Goal: Task Accomplishment & Management: Use online tool/utility

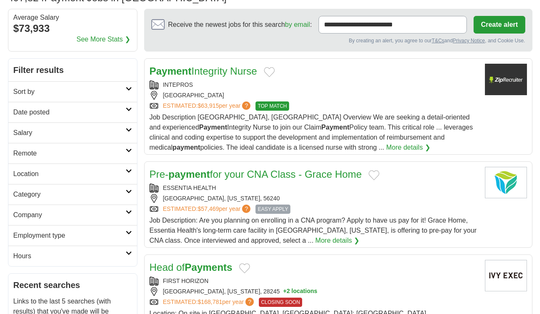
scroll to position [140, 0]
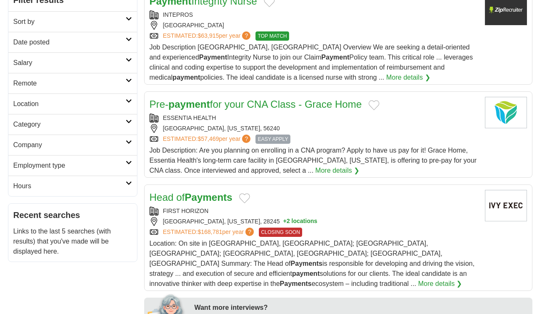
click at [102, 91] on link "Remote" at bounding box center [72, 83] width 128 height 21
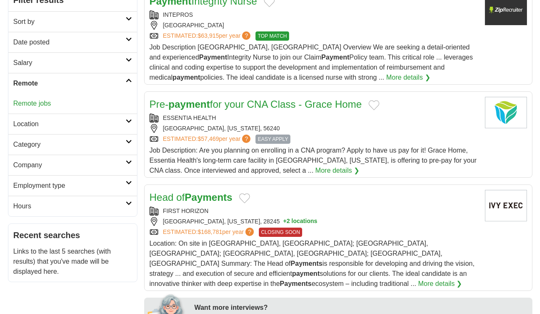
click at [43, 104] on link "Remote jobs" at bounding box center [32, 103] width 38 height 7
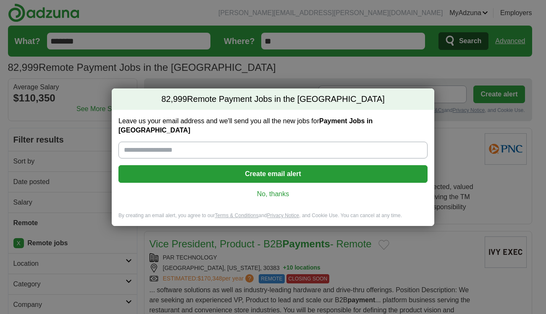
click at [235, 142] on input "Leave us your email address and we'll send you all the new jobs for Payment Job…" at bounding box center [272, 150] width 309 height 17
type input "**********"
click at [241, 165] on button "Create email alert" at bounding box center [272, 174] width 309 height 18
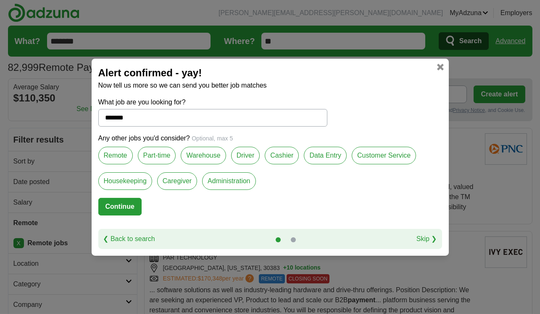
click at [118, 154] on label "Remote" at bounding box center [115, 156] width 34 height 18
click at [143, 119] on input "*******" at bounding box center [212, 118] width 229 height 18
click at [324, 157] on label "Data Entry" at bounding box center [325, 156] width 43 height 18
click at [369, 154] on label "Customer Service" at bounding box center [383, 156] width 64 height 18
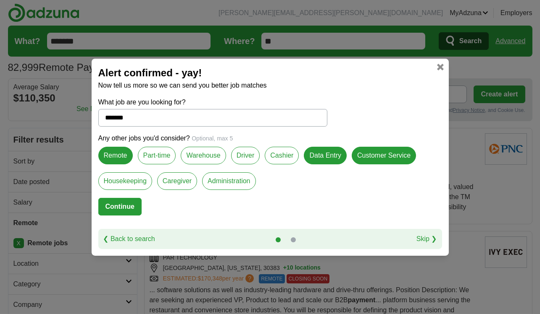
click at [233, 182] on label "Administration" at bounding box center [228, 182] width 53 height 18
click at [127, 206] on button "Continue" at bounding box center [119, 207] width 43 height 18
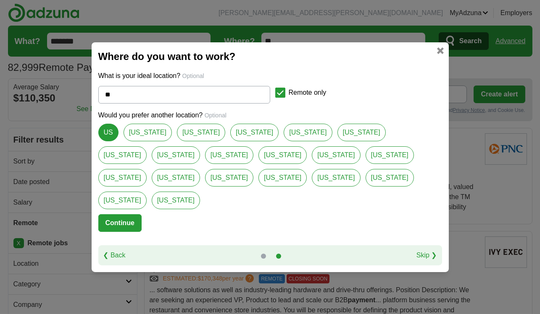
click at [127, 215] on button "Continue" at bounding box center [119, 224] width 43 height 18
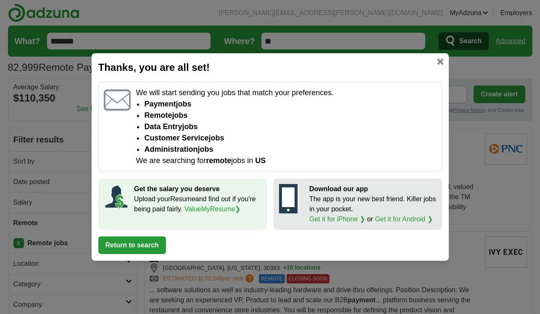
click at [132, 247] on button "Return to search" at bounding box center [132, 246] width 68 height 18
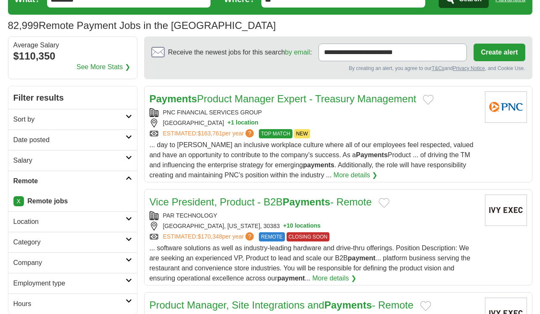
scroll to position [70, 0]
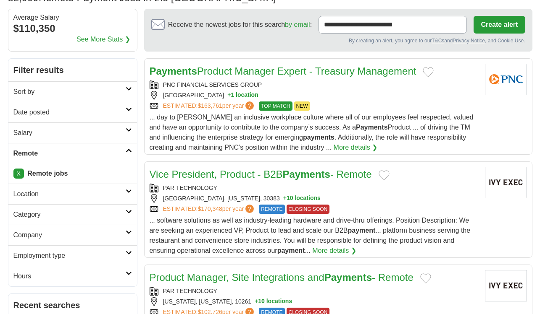
click at [230, 98] on button "+ 1 location" at bounding box center [242, 95] width 31 height 9
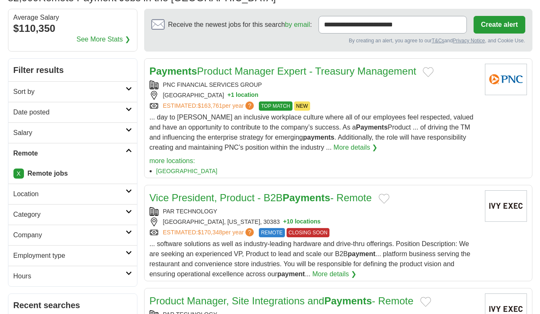
click at [230, 98] on button "+ 1 location" at bounding box center [242, 95] width 31 height 9
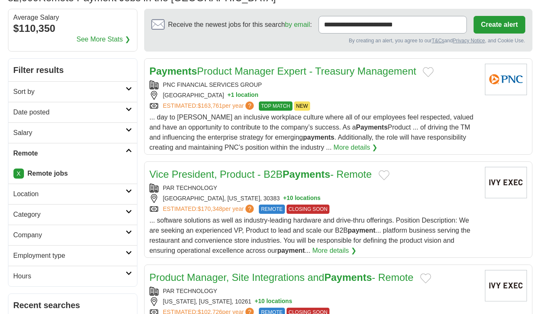
click at [230, 98] on button "+ 1 location" at bounding box center [242, 95] width 31 height 9
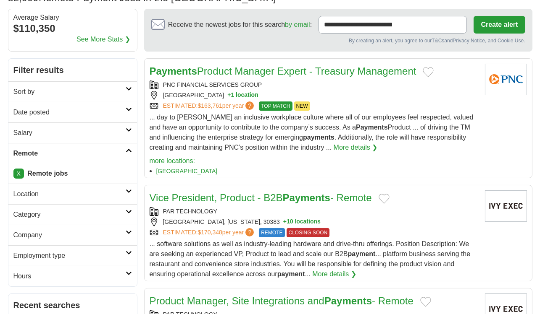
click at [283, 226] on button "+ 10 locations" at bounding box center [301, 222] width 37 height 9
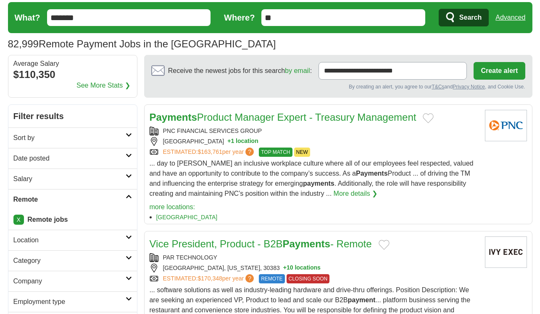
scroll to position [0, 0]
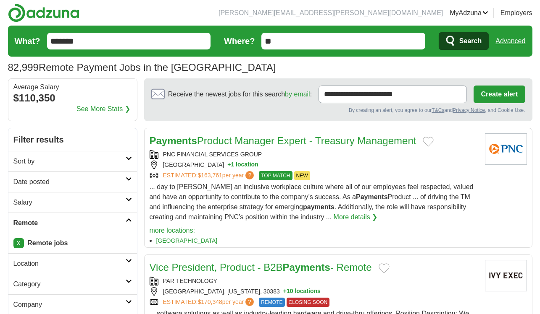
click at [142, 49] on form "What? ******* Where? ** Search Advanced" at bounding box center [270, 41] width 524 height 31
click at [145, 41] on input "*******" at bounding box center [129, 41] width 164 height 17
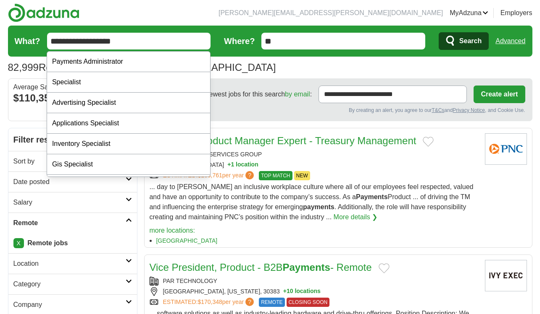
type input "**********"
click at [438, 32] on button "Search" at bounding box center [463, 41] width 50 height 18
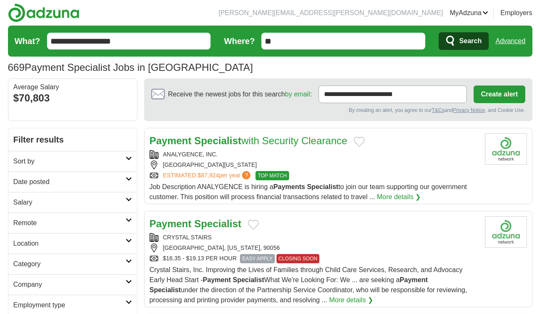
click at [479, 43] on span "Search" at bounding box center [470, 41] width 22 height 17
click at [80, 224] on h2 "Remote" at bounding box center [69, 223] width 112 height 10
click at [42, 247] on link "Remote jobs" at bounding box center [32, 243] width 38 height 7
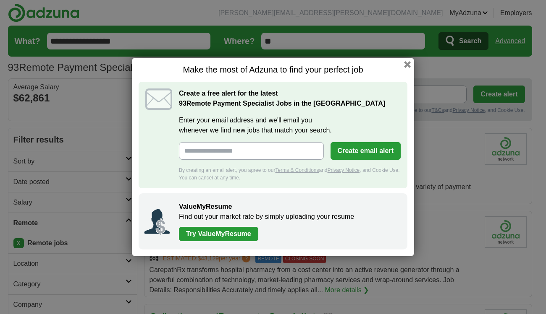
click at [246, 152] on input "Enter your email address and we'll email you whenever we find new jobs that mat…" at bounding box center [251, 151] width 145 height 18
type input "**********"
click at [357, 145] on button "Create email alert" at bounding box center [365, 151] width 70 height 18
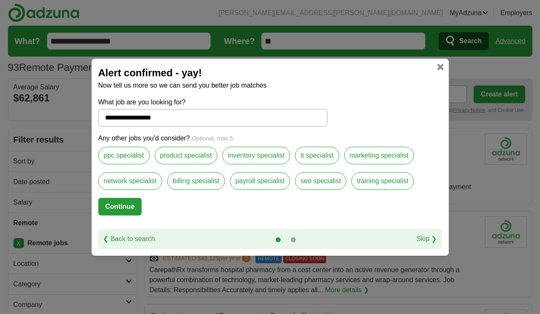
click at [129, 211] on button "Continue" at bounding box center [119, 207] width 43 height 18
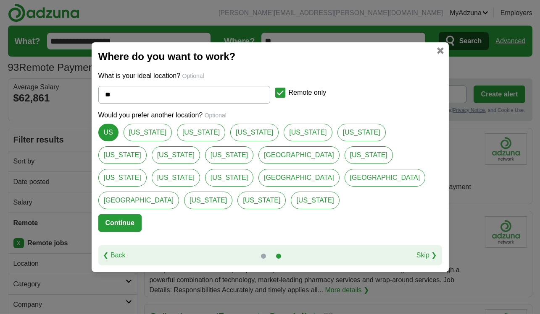
click at [129, 215] on button "Continue" at bounding box center [119, 224] width 43 height 18
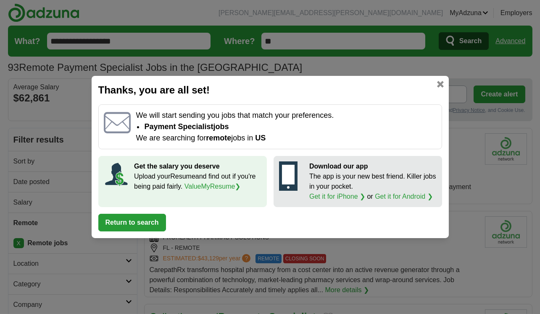
click at [141, 219] on button "Return to search" at bounding box center [132, 223] width 68 height 18
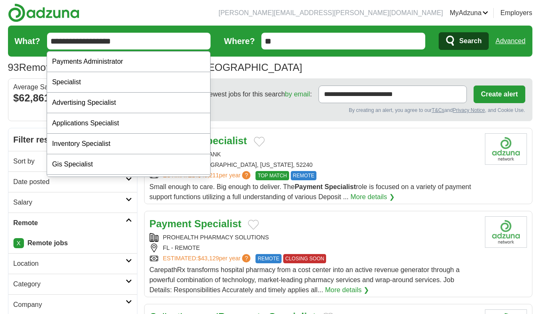
drag, startPoint x: 159, startPoint y: 49, endPoint x: 40, endPoint y: 31, distance: 120.2
click at [40, 31] on form "**********" at bounding box center [270, 41] width 524 height 31
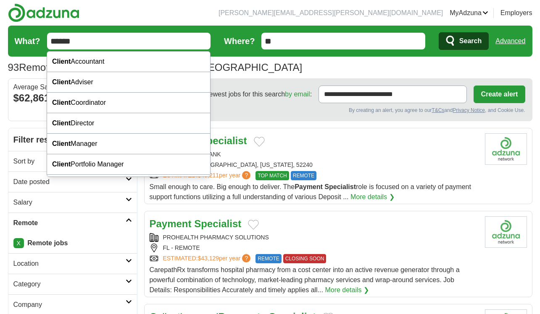
click at [101, 38] on input "******" at bounding box center [129, 41] width 164 height 17
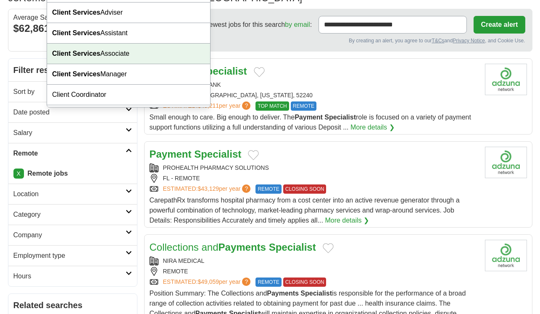
click at [123, 50] on div "Client Services Associate" at bounding box center [128, 54] width 163 height 21
type input "**********"
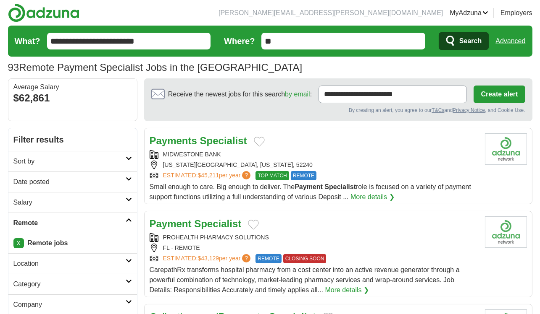
click at [466, 45] on span "Search" at bounding box center [470, 41] width 22 height 17
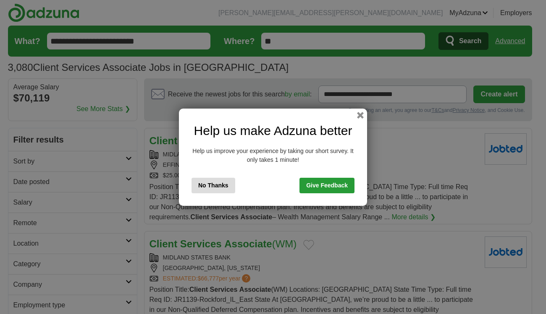
click at [222, 189] on button "No Thanks" at bounding box center [213, 186] width 44 height 16
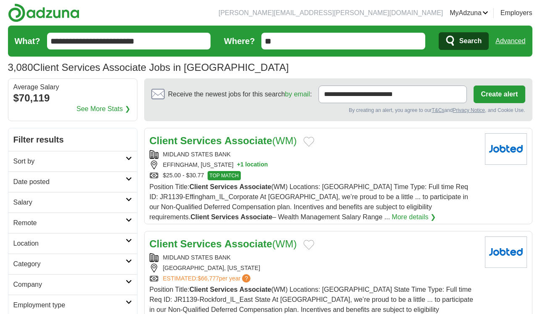
click at [468, 37] on span "Search" at bounding box center [470, 41] width 22 height 17
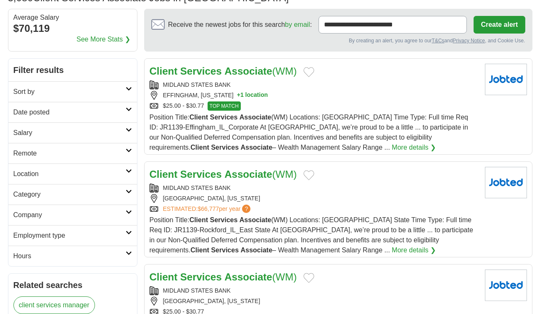
click at [55, 158] on h2 "Remote" at bounding box center [69, 154] width 112 height 10
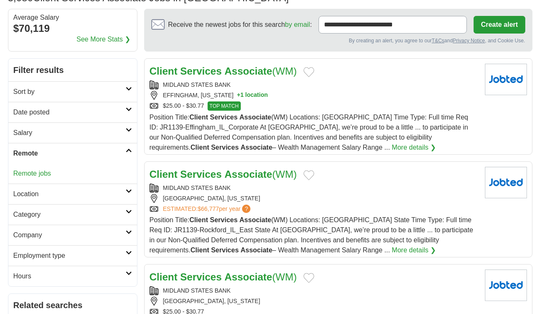
click at [38, 177] on link "Remote jobs" at bounding box center [32, 173] width 38 height 7
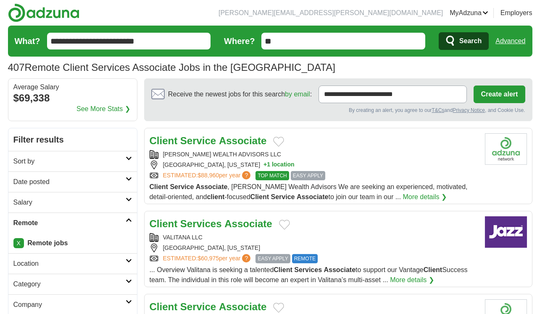
click at [471, 98] on div "**********" at bounding box center [338, 95] width 374 height 18
click at [482, 97] on button "Create alert" at bounding box center [498, 95] width 51 height 18
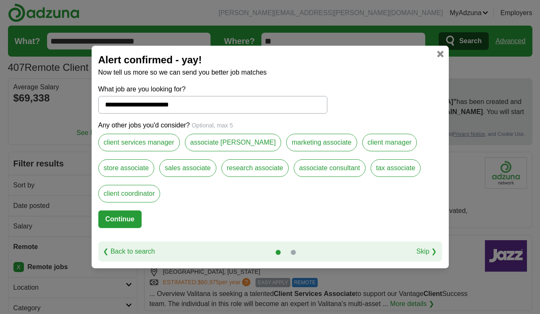
click at [144, 200] on label "client coordinator" at bounding box center [129, 194] width 62 height 18
drag, startPoint x: 245, startPoint y: 167, endPoint x: 240, endPoint y: 176, distance: 10.7
click at [244, 168] on label "research associate" at bounding box center [254, 169] width 67 height 18
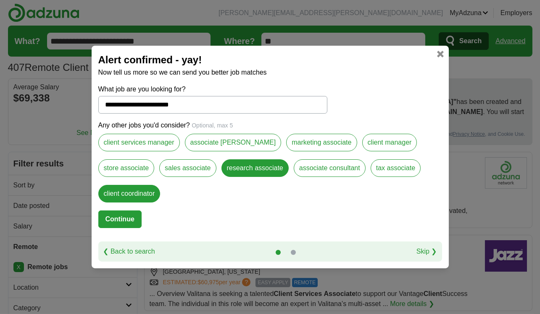
click at [134, 221] on button "Continue" at bounding box center [119, 220] width 43 height 18
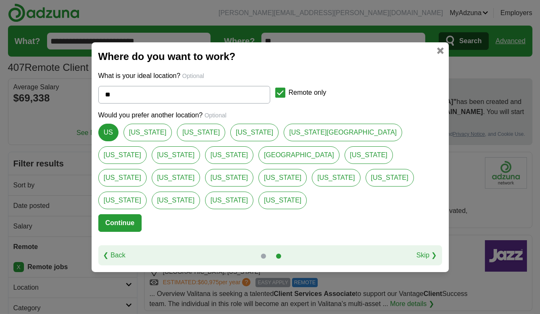
click at [128, 215] on button "Continue" at bounding box center [119, 224] width 43 height 18
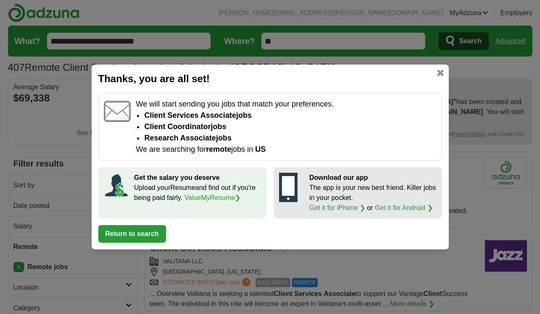
click at [131, 239] on button "Return to search" at bounding box center [132, 234] width 68 height 18
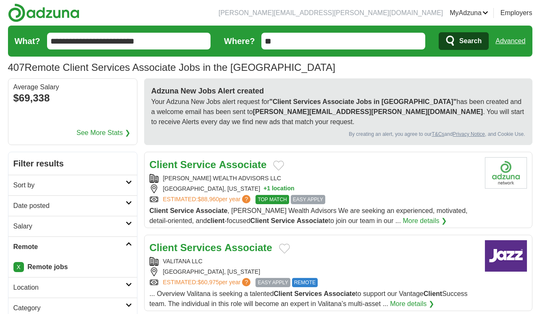
click at [148, 46] on input "**********" at bounding box center [129, 41] width 164 height 17
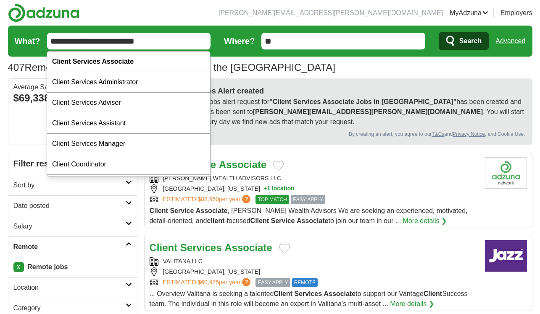
drag, startPoint x: 148, startPoint y: 40, endPoint x: 130, endPoint y: 66, distance: 31.3
click at [130, 42] on input "**********" at bounding box center [129, 41] width 164 height 17
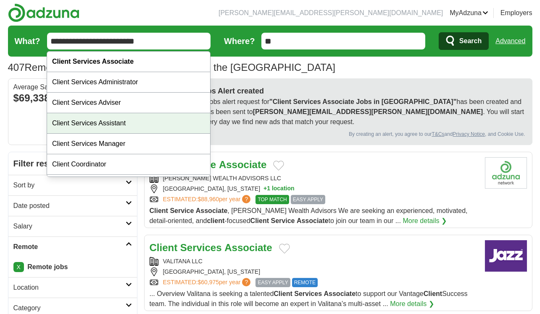
scroll to position [39, 0]
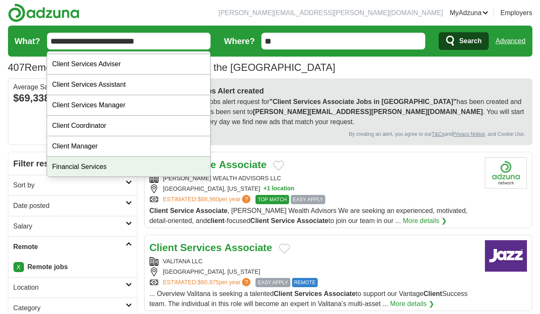
click at [94, 165] on div "Financial Services" at bounding box center [128, 167] width 163 height 21
type input "**********"
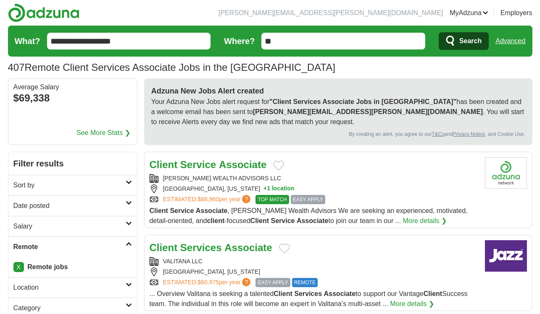
click at [455, 44] on button "Search" at bounding box center [463, 41] width 50 height 18
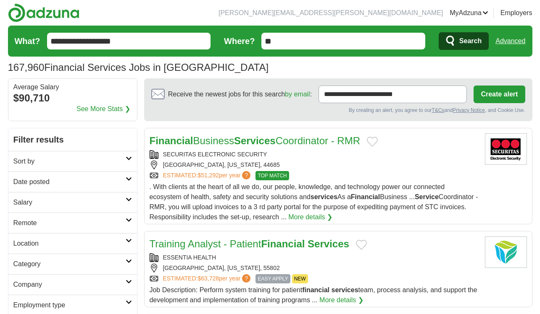
click at [57, 226] on h2 "Remote" at bounding box center [69, 223] width 112 height 10
click at [41, 247] on link "Remote jobs" at bounding box center [32, 243] width 38 height 7
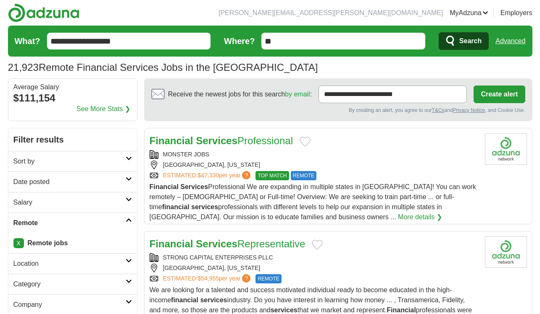
click at [61, 259] on link "Location" at bounding box center [72, 264] width 128 height 21
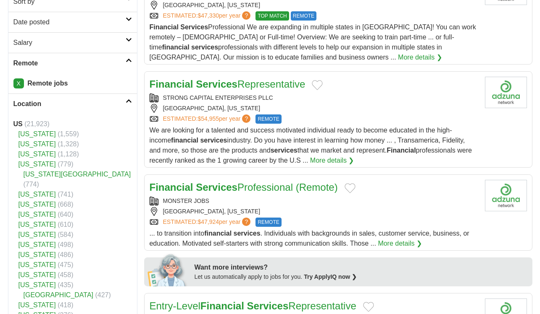
scroll to position [210, 0]
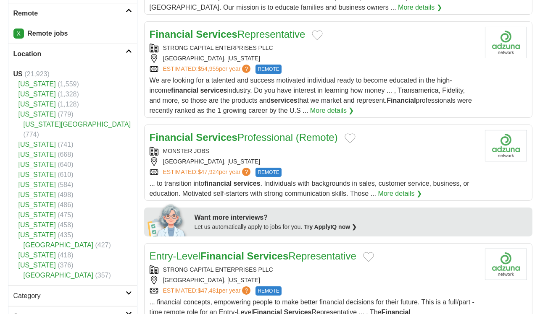
click at [85, 57] on h2 "Location" at bounding box center [69, 54] width 112 height 10
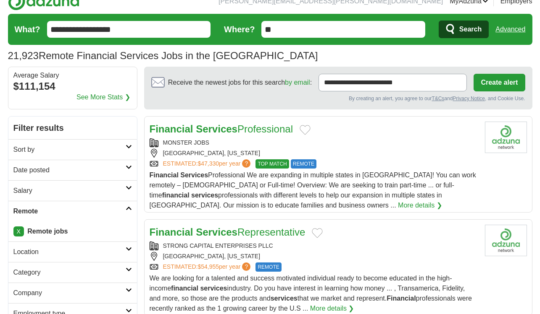
scroll to position [0, 0]
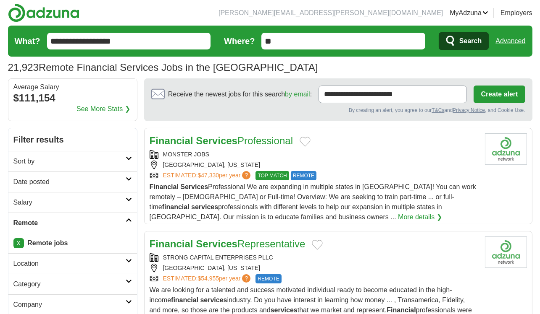
click at [481, 95] on button "Create alert" at bounding box center [498, 95] width 51 height 18
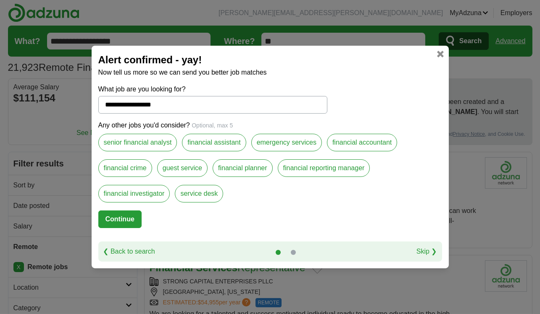
click at [126, 164] on label "financial crime" at bounding box center [125, 169] width 54 height 18
click at [134, 192] on label "financial investigator" at bounding box center [134, 194] width 72 height 18
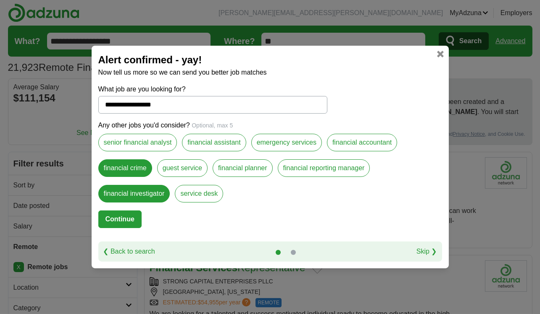
click at [134, 220] on button "Continue" at bounding box center [119, 220] width 43 height 18
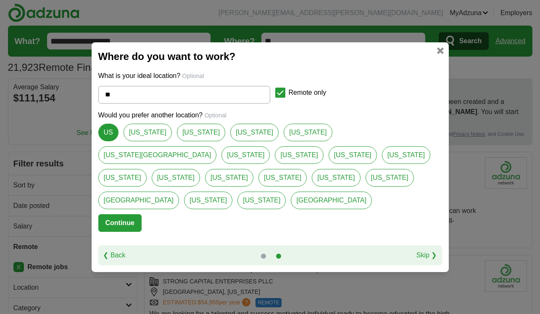
click at [130, 215] on button "Continue" at bounding box center [119, 224] width 43 height 18
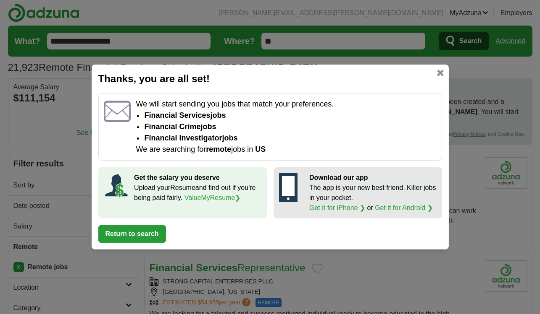
click at [143, 233] on button "Return to search" at bounding box center [132, 234] width 68 height 18
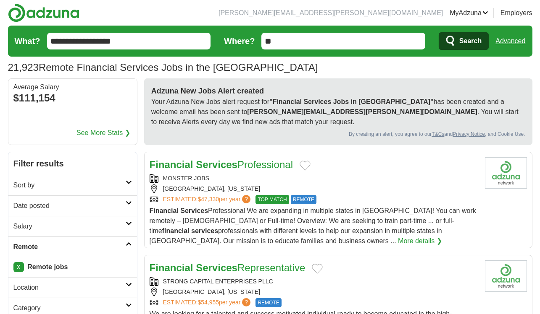
click at [128, 41] on input "**********" at bounding box center [129, 41] width 164 height 17
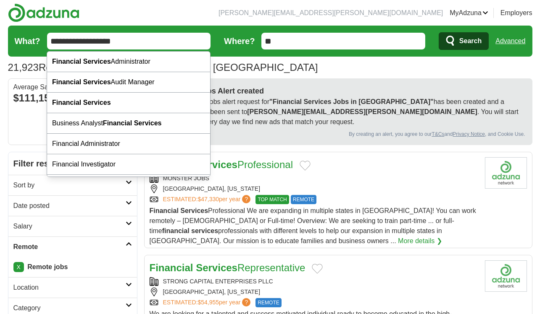
drag, startPoint x: 127, startPoint y: 43, endPoint x: 12, endPoint y: 40, distance: 115.1
click at [12, 40] on form "**********" at bounding box center [270, 41] width 524 height 31
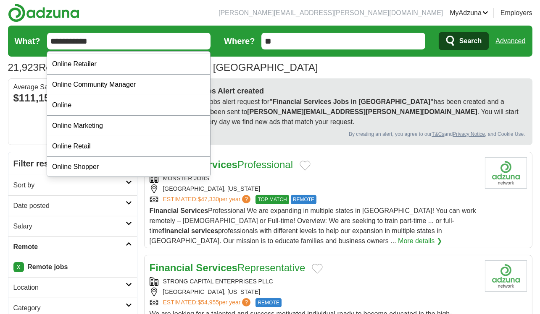
click at [116, 34] on input "**********" at bounding box center [129, 41] width 164 height 17
type input "**********"
click at [438, 32] on button "Search" at bounding box center [463, 41] width 50 height 18
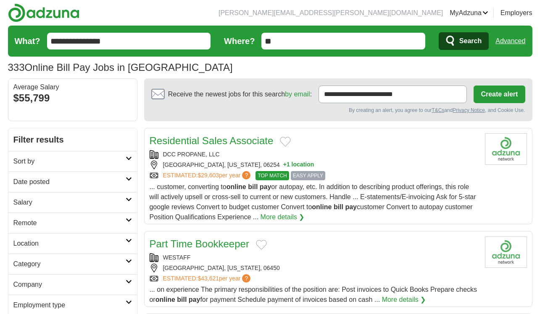
click at [483, 92] on button "Create alert" at bounding box center [498, 95] width 51 height 18
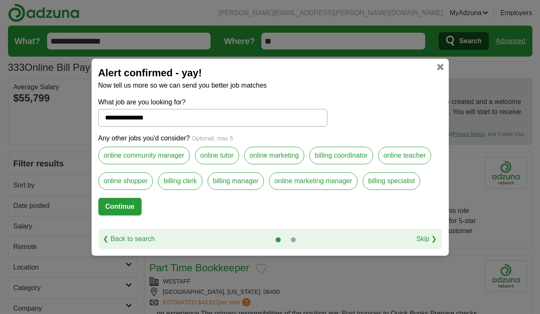
click at [439, 67] on link at bounding box center [440, 67] width 7 height 7
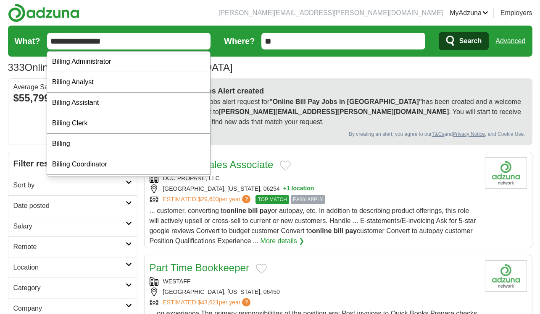
drag, startPoint x: 141, startPoint y: 38, endPoint x: -2, endPoint y: 29, distance: 143.4
type input "**********"
click at [438, 32] on button "Search" at bounding box center [463, 41] width 50 height 18
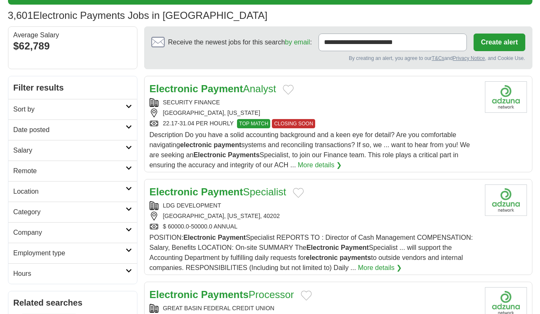
scroll to position [70, 0]
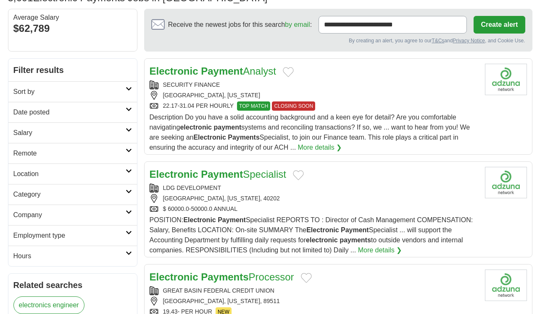
click at [35, 152] on h2 "Remote" at bounding box center [69, 154] width 112 height 10
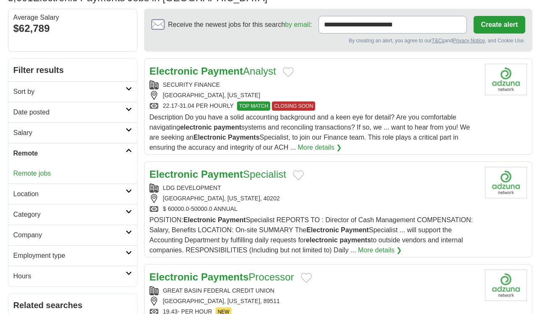
click at [37, 177] on link "Remote jobs" at bounding box center [32, 173] width 38 height 7
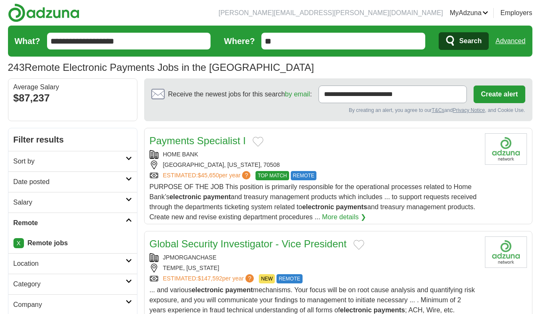
click at [478, 86] on button "Create alert" at bounding box center [498, 95] width 51 height 18
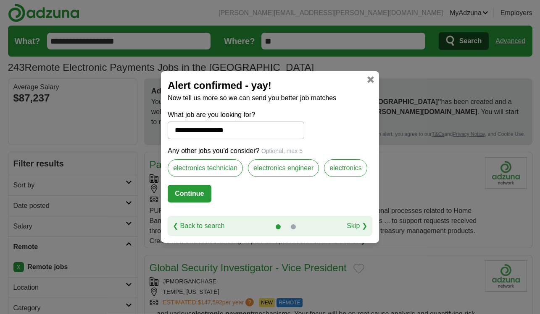
click at [191, 193] on button "Continue" at bounding box center [189, 194] width 43 height 18
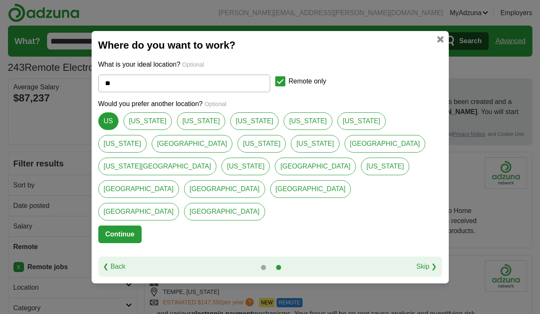
click at [125, 226] on button "Continue" at bounding box center [119, 235] width 43 height 18
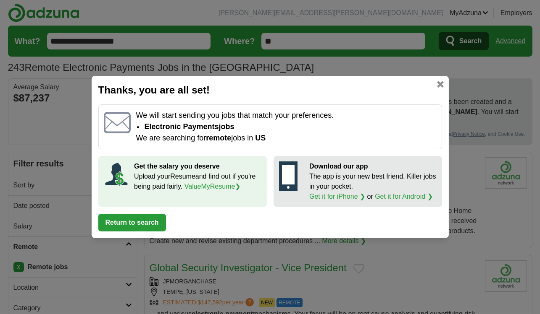
click at [129, 222] on button "Return to search" at bounding box center [132, 223] width 68 height 18
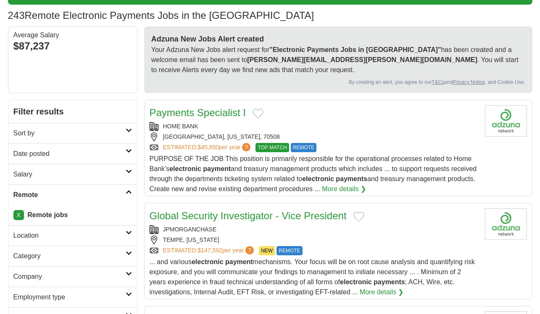
scroll to position [70, 0]
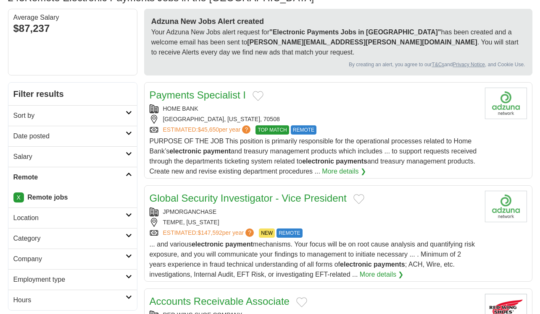
click at [184, 98] on link "Payments Specialist I" at bounding box center [197, 94] width 96 height 11
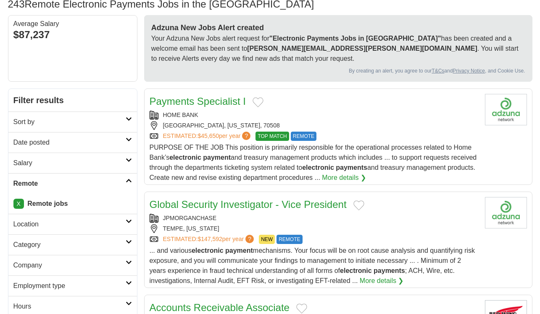
scroll to position [0, 0]
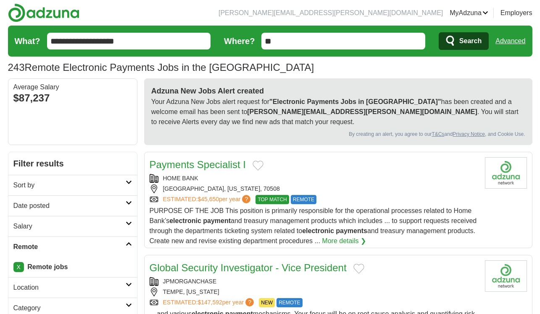
click at [0, 0] on link "Resumes" at bounding box center [0, 0] width 0 height 0
